Goal: Task Accomplishment & Management: Manage account settings

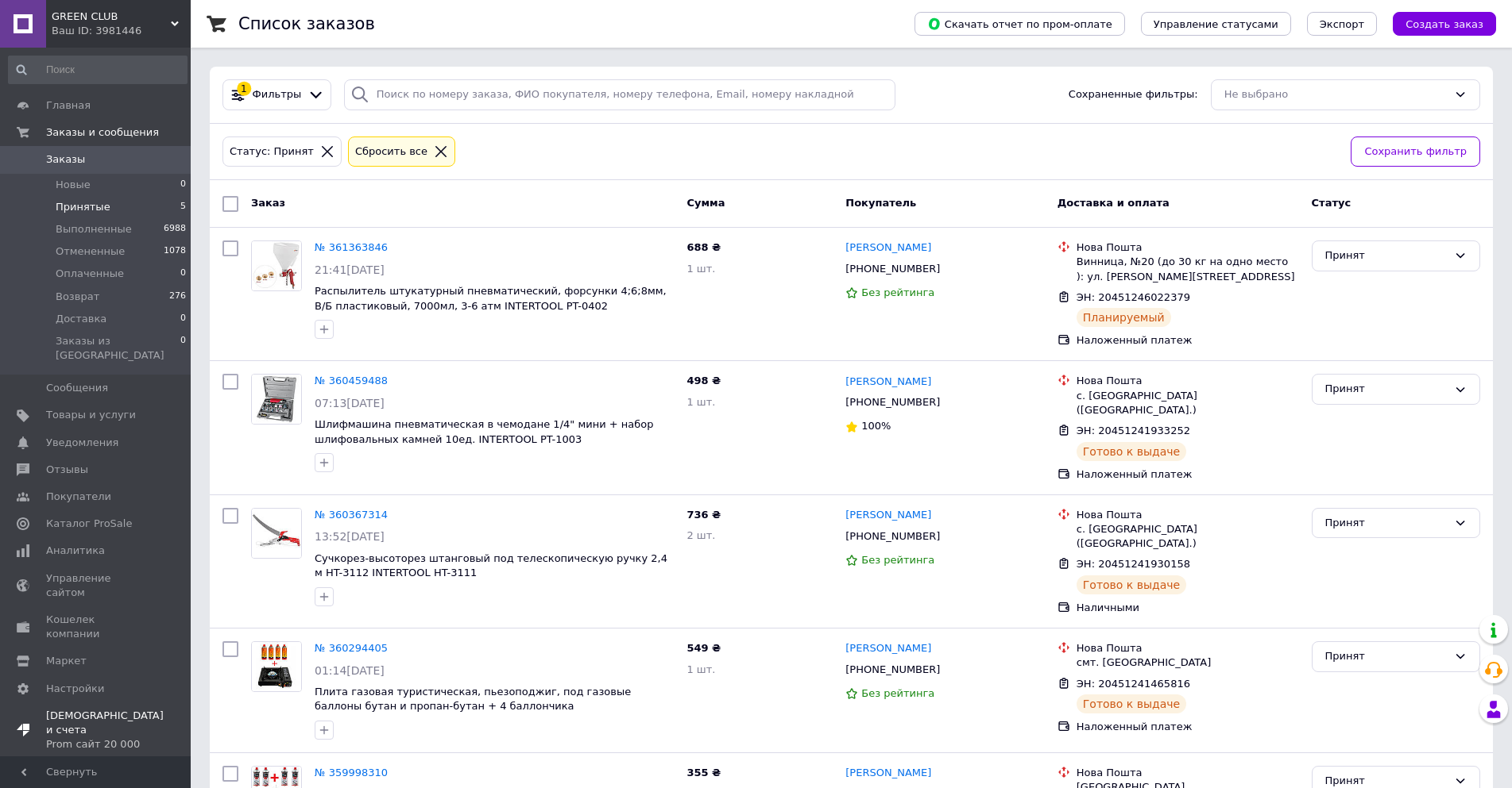
click at [82, 436] on span "Уведомления" at bounding box center [81, 443] width 72 height 15
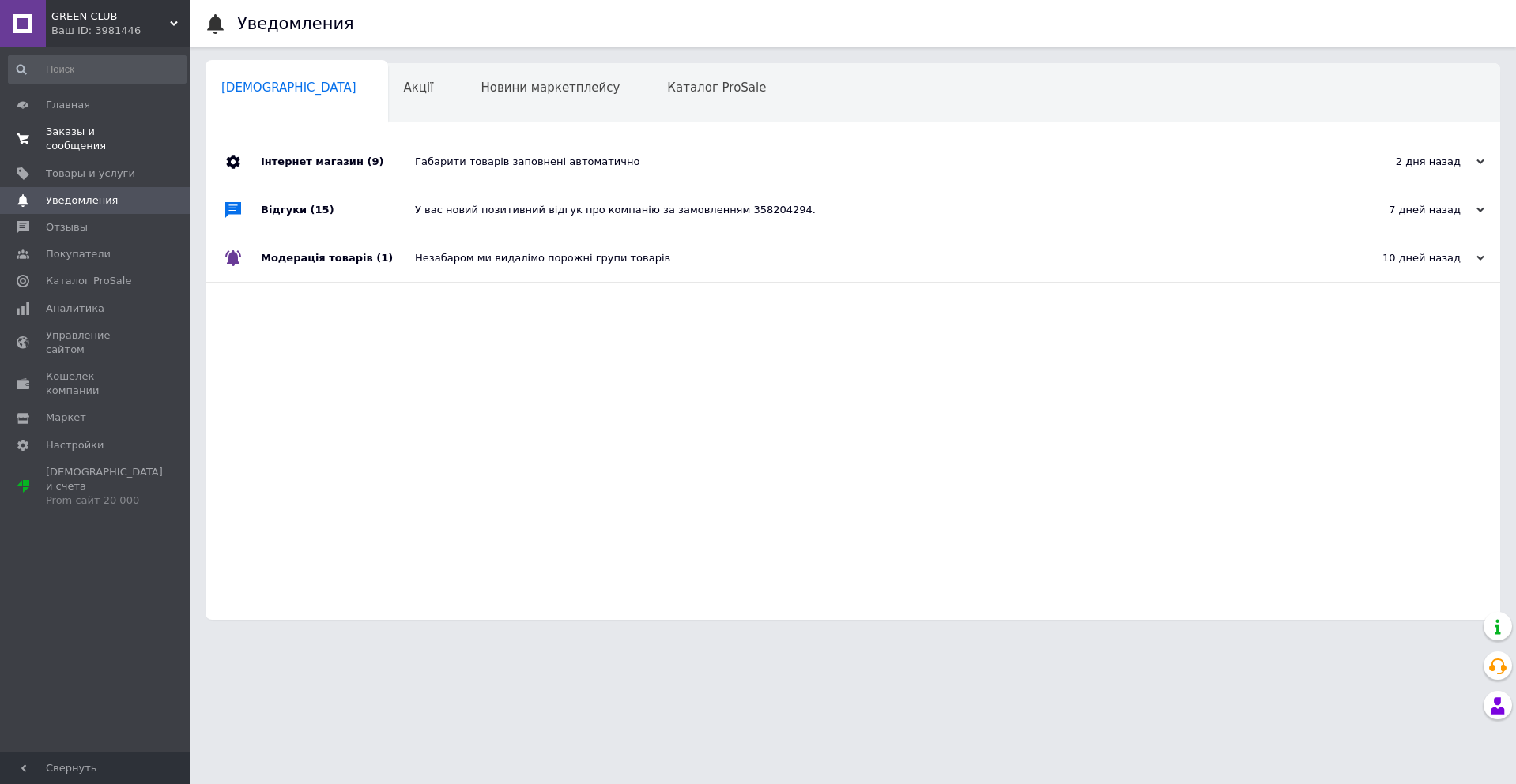
click at [76, 133] on span "Заказы и сообщения" at bounding box center [95, 139] width 101 height 28
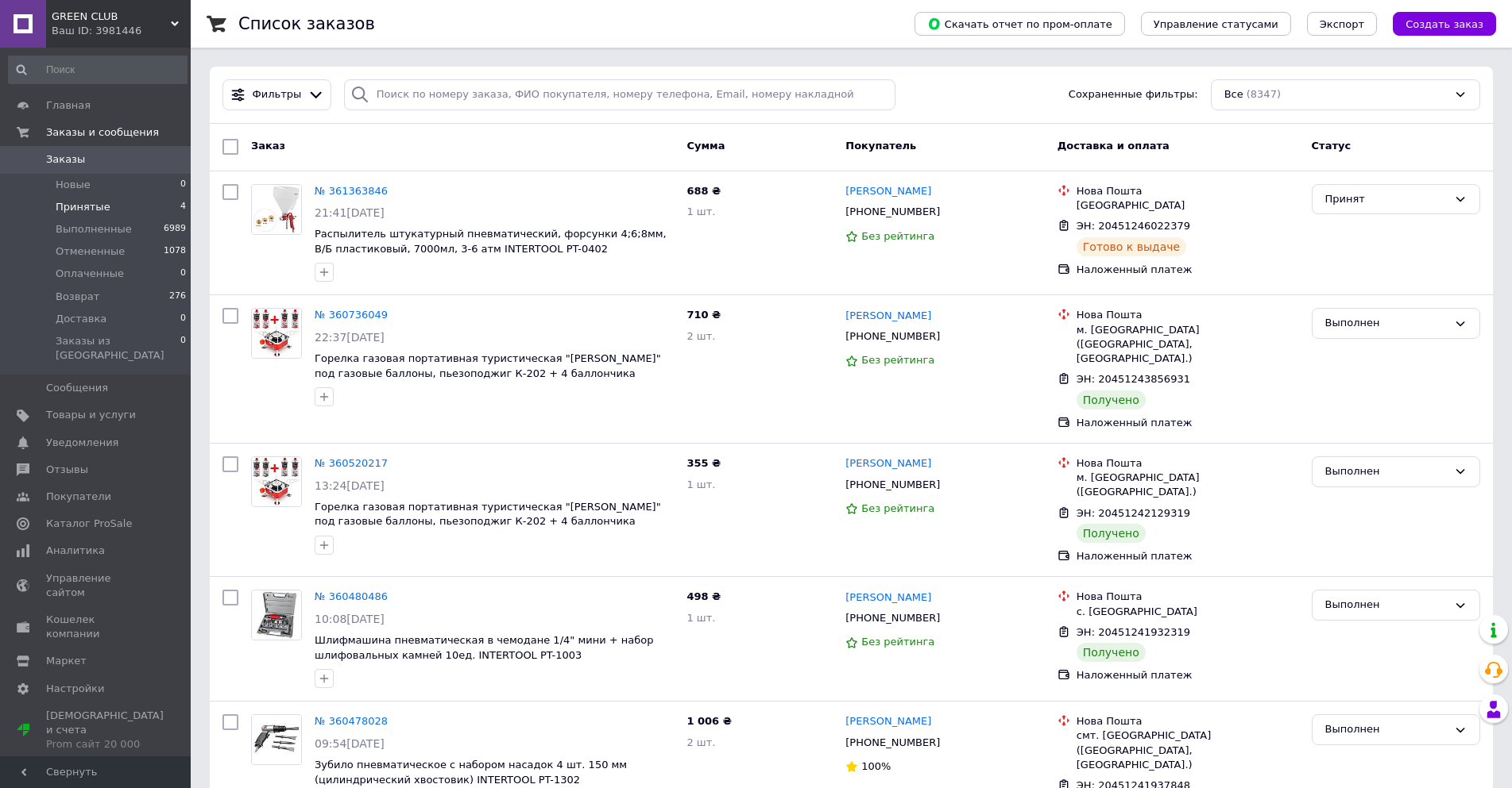
click at [88, 203] on span "Принятые" at bounding box center [83, 207] width 55 height 15
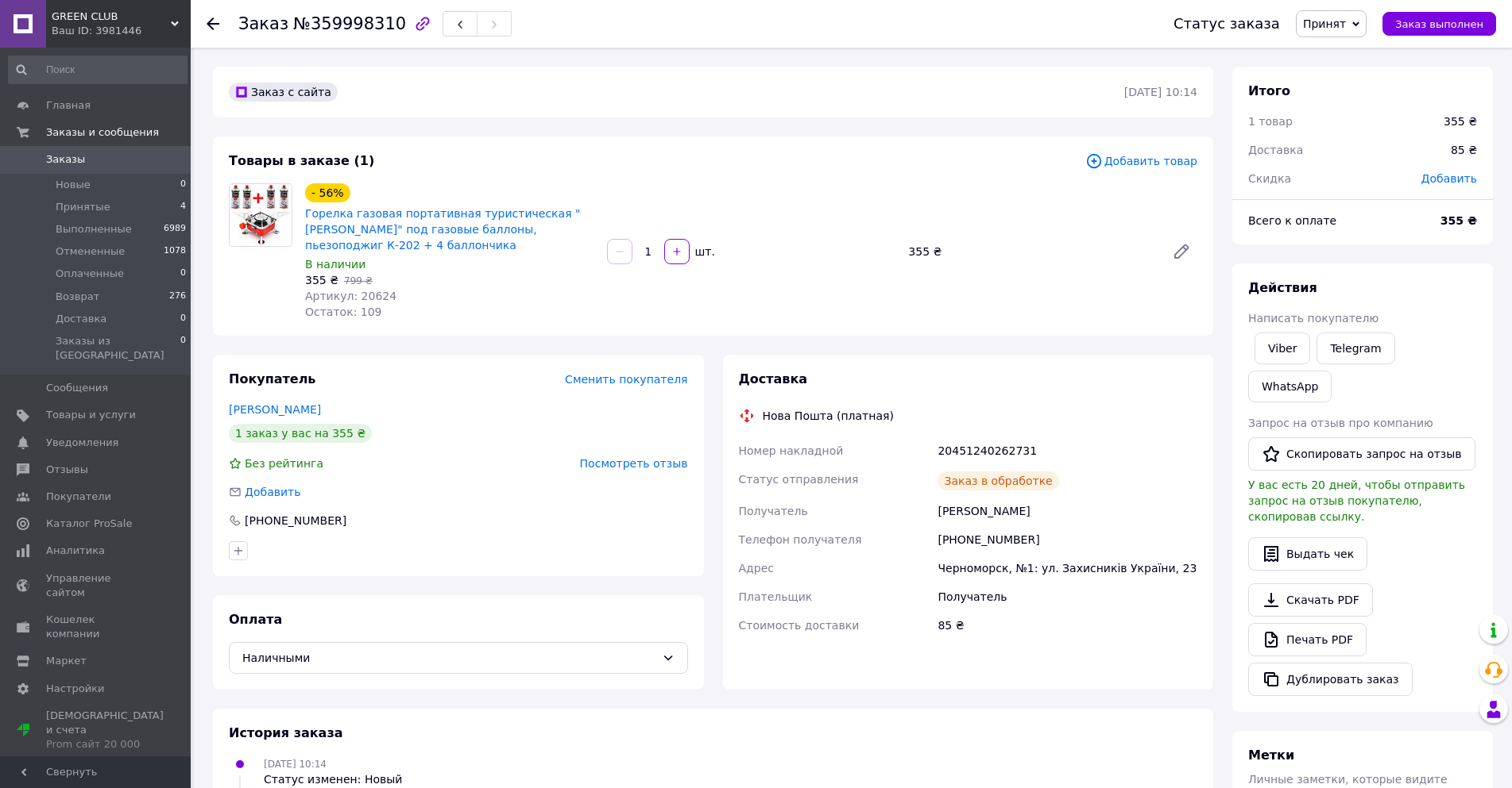
click at [1366, 26] on span "Принят" at bounding box center [1330, 24] width 70 height 27
click at [1351, 126] on li "Возврат" at bounding box center [1339, 127] width 84 height 24
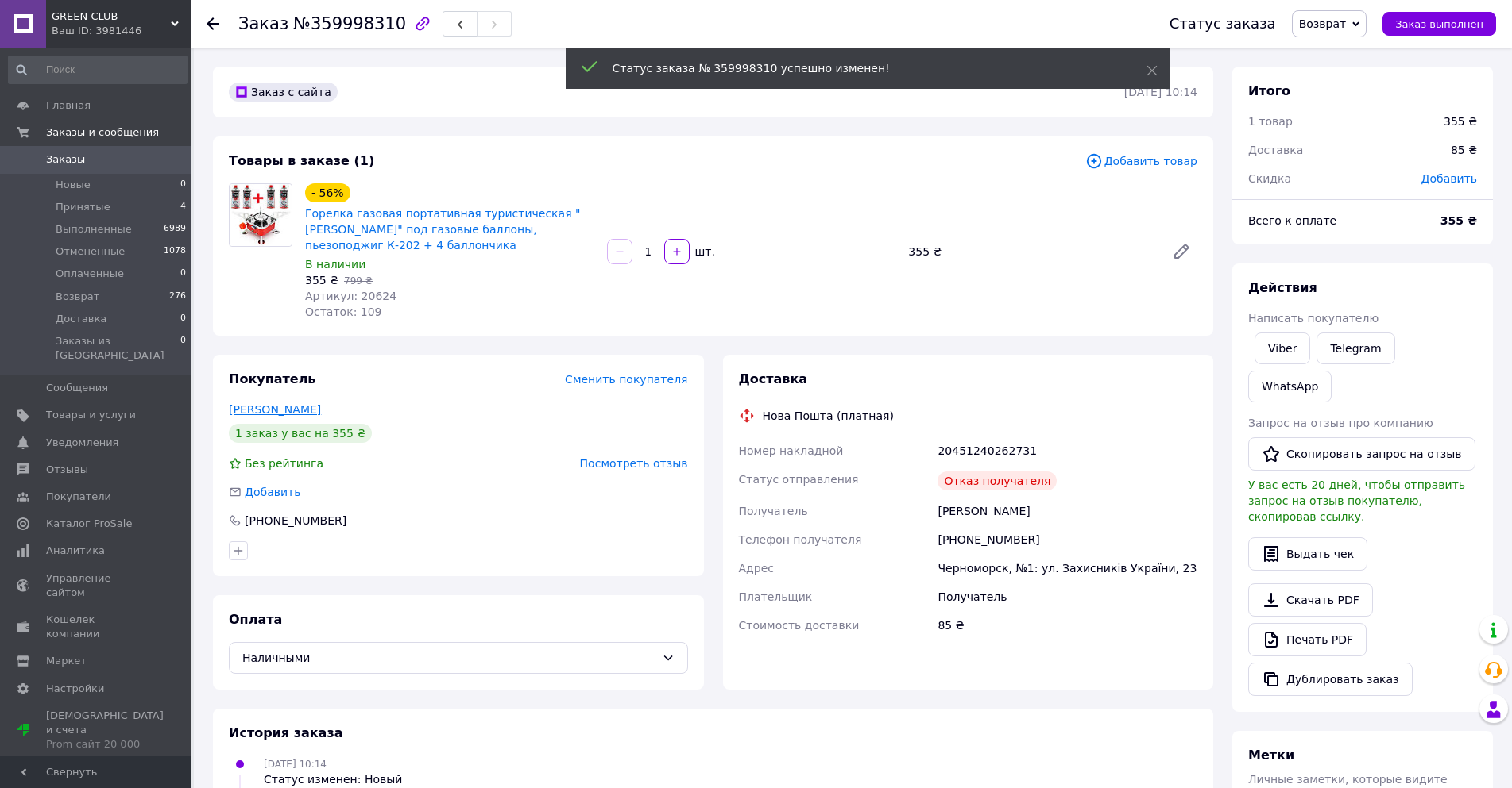
click at [283, 405] on link "Лунгул Максим" at bounding box center [275, 410] width 92 height 13
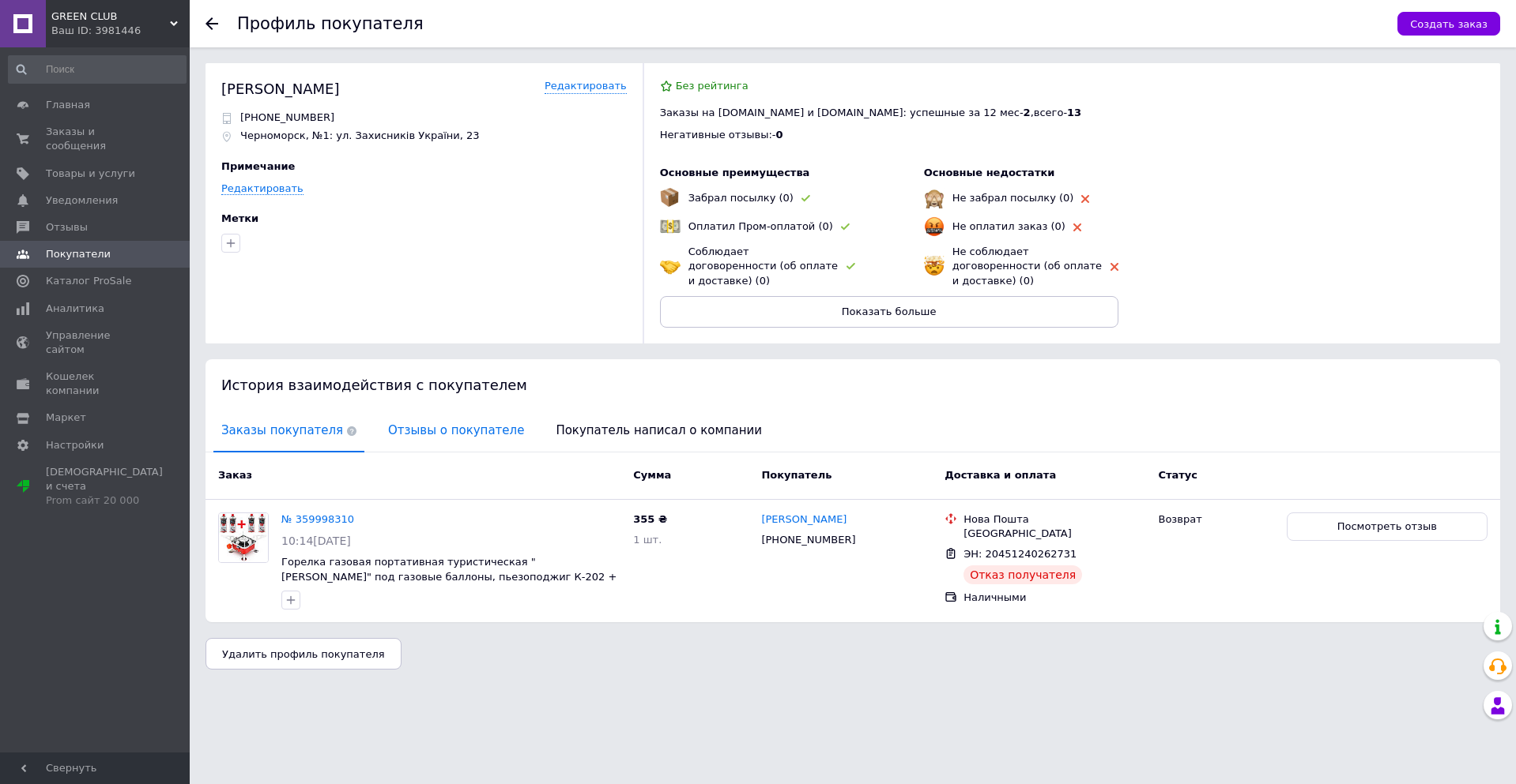
click at [428, 417] on span "Отзывы о покупателе" at bounding box center [456, 431] width 152 height 40
